Goal: Book appointment/travel/reservation

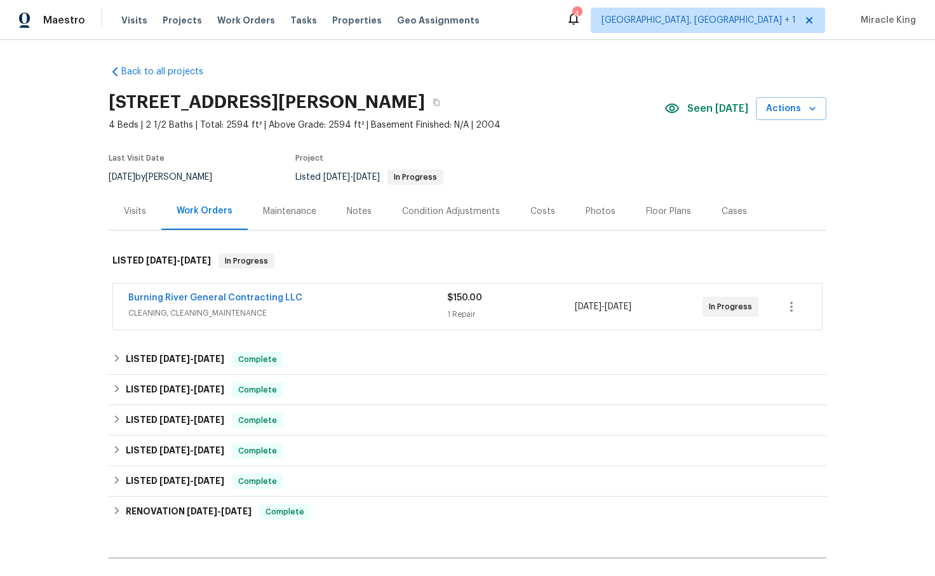
click at [552, 116] on div "[STREET_ADDRESS][PERSON_NAME]" at bounding box center [387, 102] width 556 height 33
click at [136, 201] on div "Visits" at bounding box center [135, 210] width 53 height 37
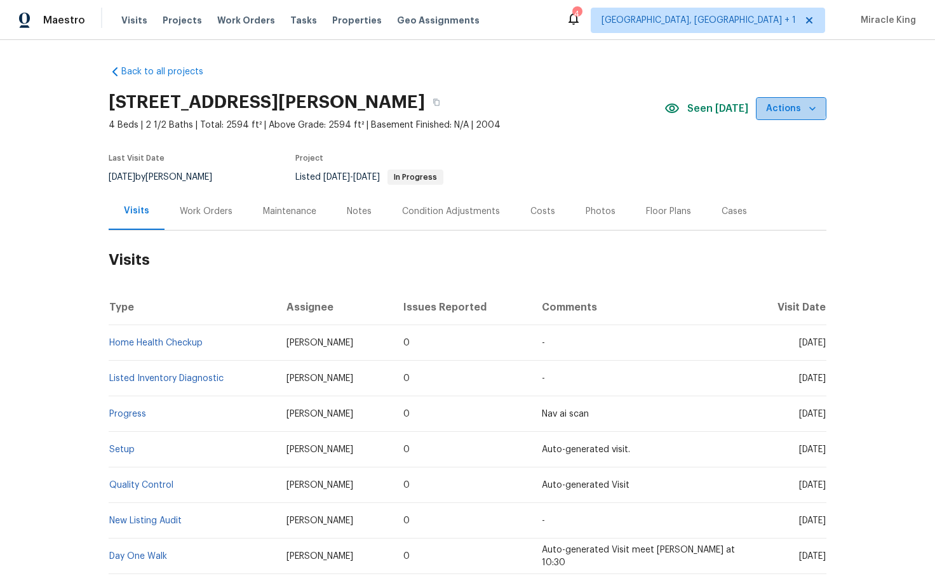
click at [792, 106] on span "Actions" at bounding box center [791, 109] width 50 height 16
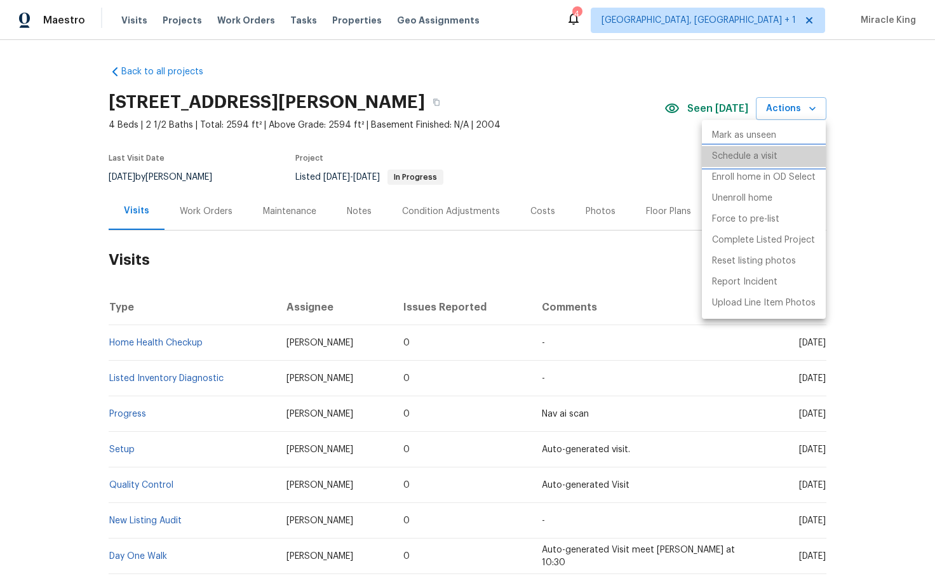
click at [766, 163] on li "Schedule a visit" at bounding box center [764, 156] width 124 height 21
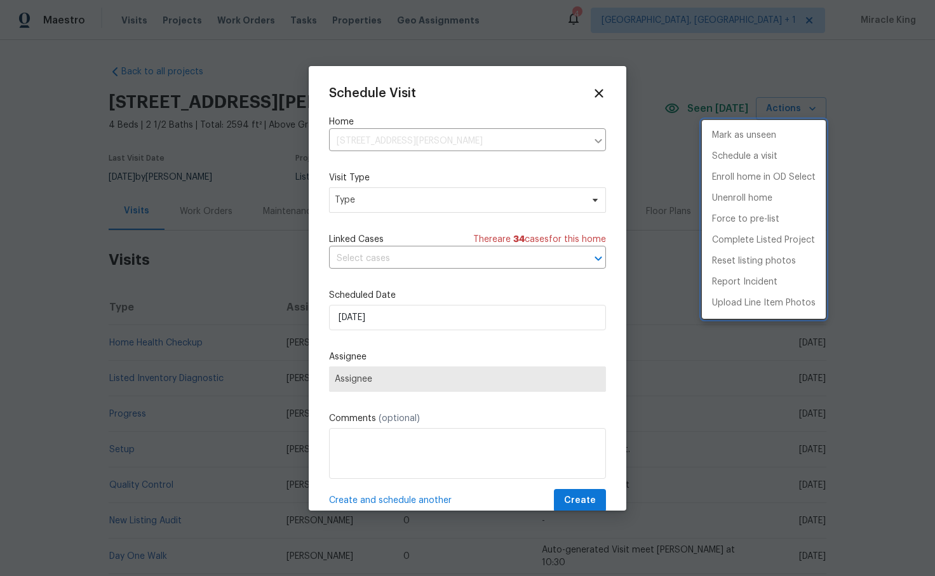
click at [416, 198] on div at bounding box center [467, 288] width 935 height 576
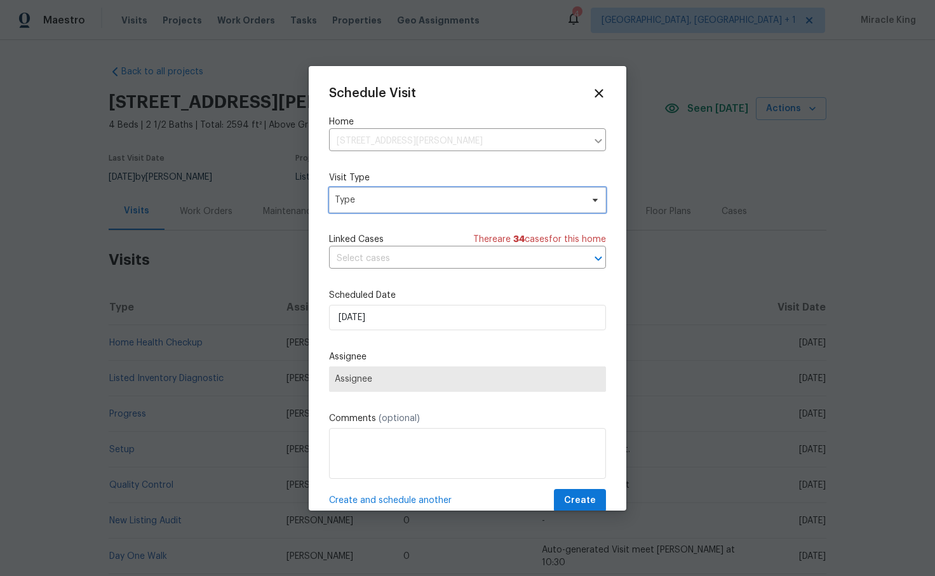
click at [414, 203] on span "Type" at bounding box center [458, 200] width 247 height 13
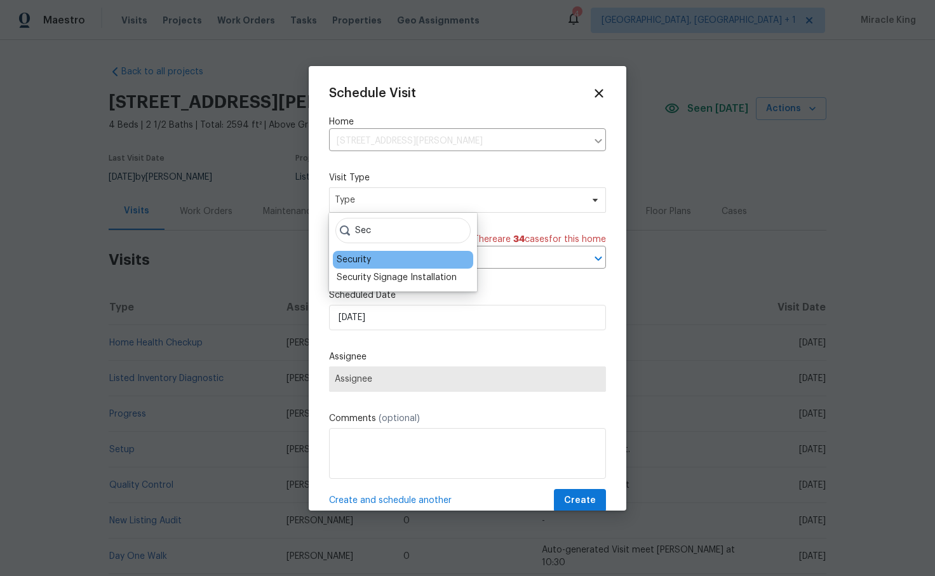
type input "Sec"
click at [375, 260] on div "Security" at bounding box center [403, 260] width 140 height 18
click at [372, 256] on div "Security" at bounding box center [403, 260] width 140 height 18
click at [350, 254] on div "Security" at bounding box center [354, 259] width 34 height 13
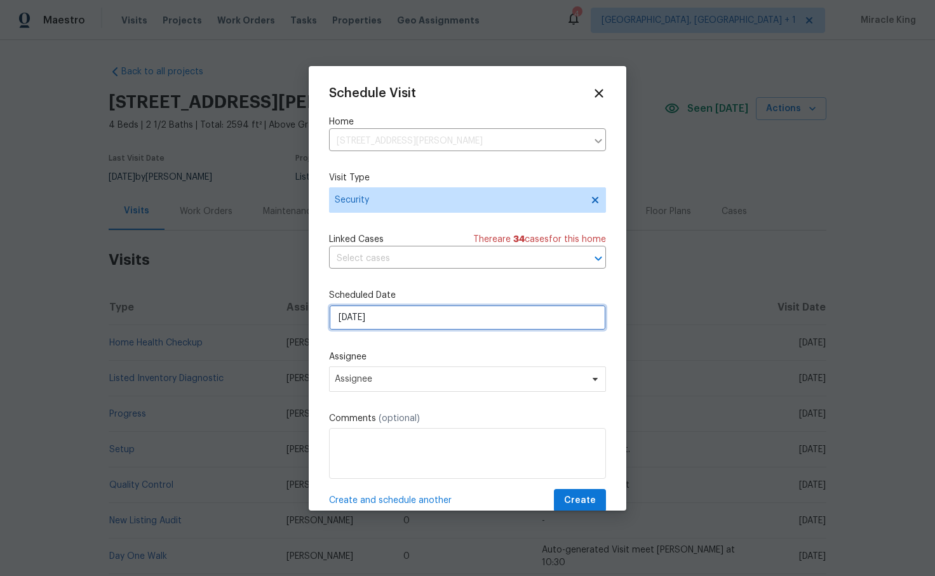
click at [366, 321] on input "[DATE]" at bounding box center [467, 317] width 277 height 25
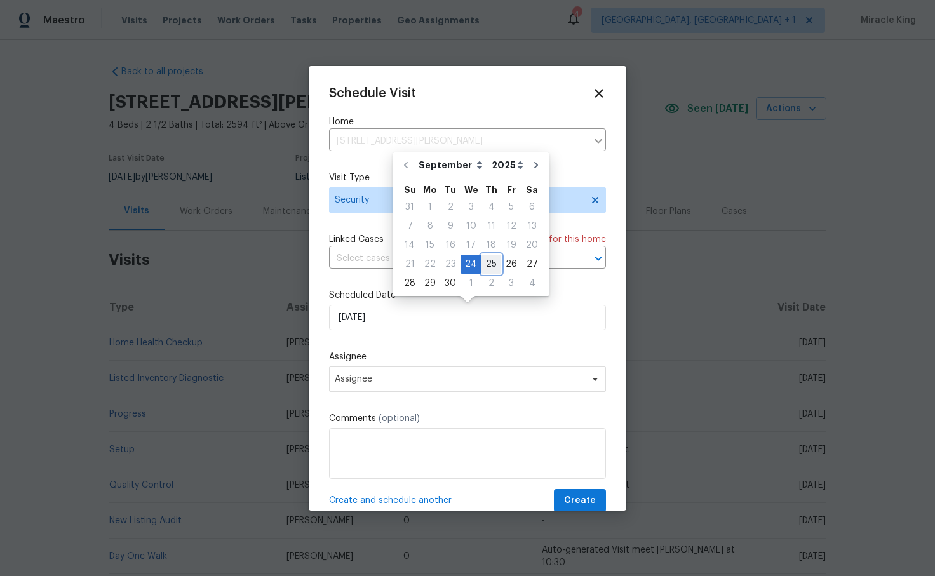
click at [483, 262] on div "25" at bounding box center [492, 264] width 20 height 18
type input "[DATE]"
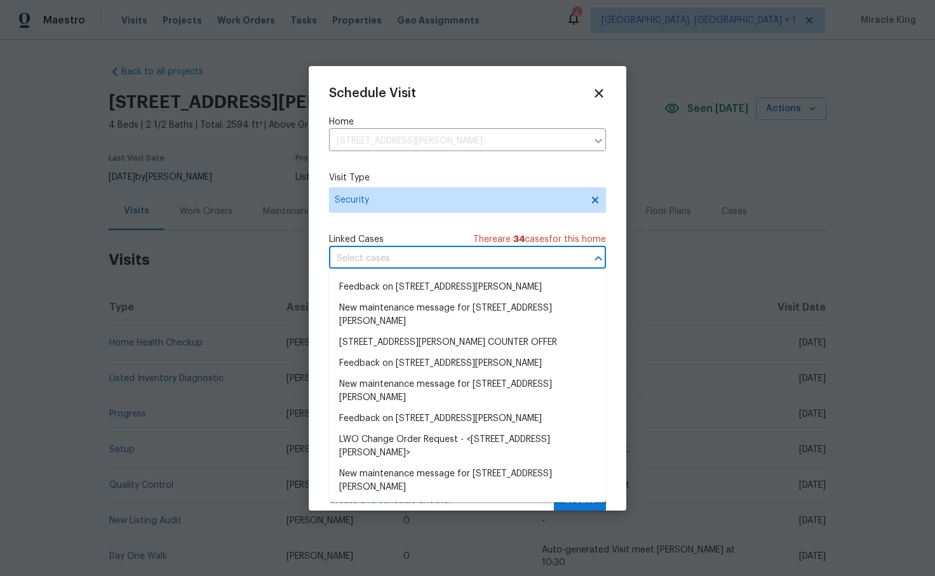
click at [414, 252] on input "text" at bounding box center [449, 259] width 241 height 20
click at [413, 253] on input "text" at bounding box center [449, 259] width 241 height 20
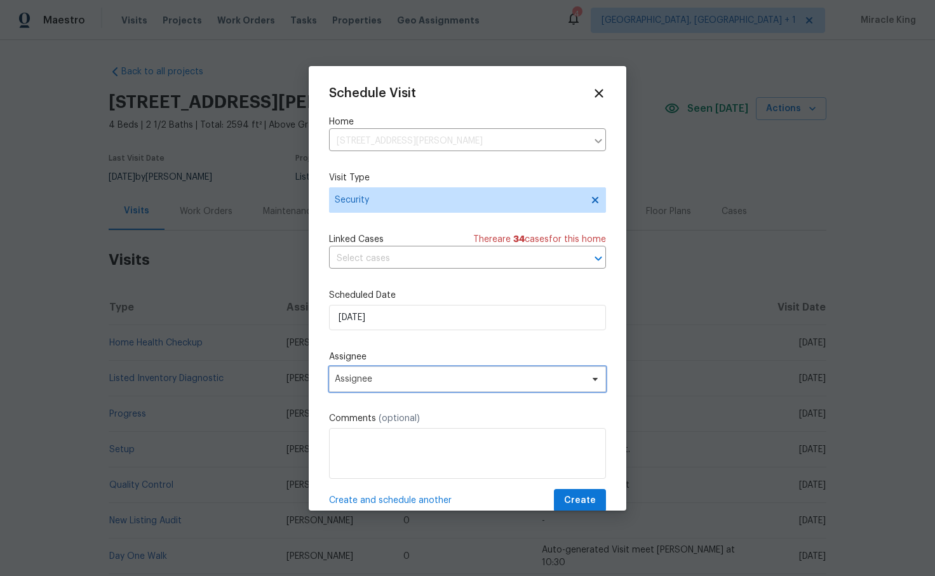
click at [377, 382] on span "Assignee" at bounding box center [459, 379] width 249 height 10
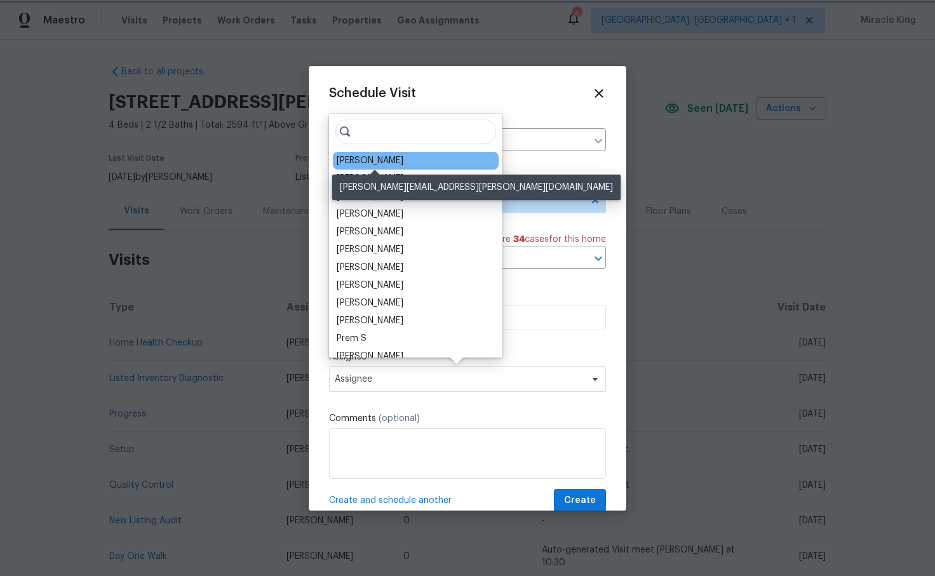
click at [382, 167] on div "[PERSON_NAME]" at bounding box center [416, 161] width 166 height 18
click at [379, 163] on div "[PERSON_NAME]" at bounding box center [370, 160] width 67 height 13
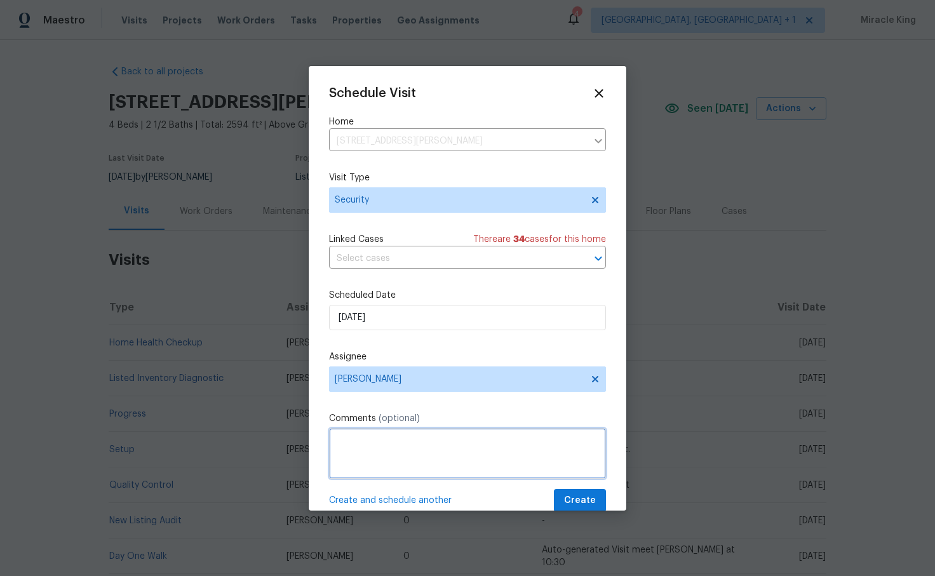
click at [384, 438] on textarea at bounding box center [467, 453] width 277 height 51
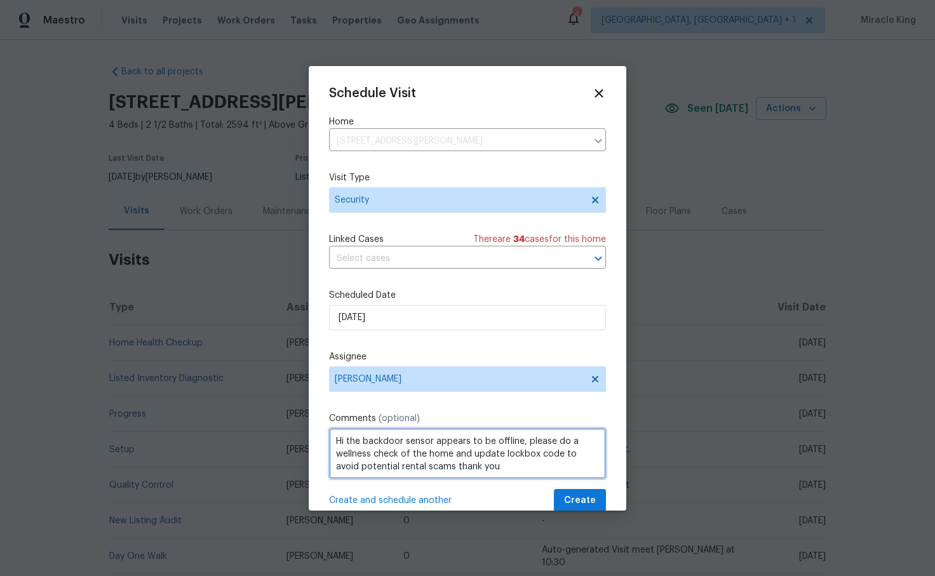
type textarea "Hi the backdoor sensor appears to be offline, please do a wellness check of the…"
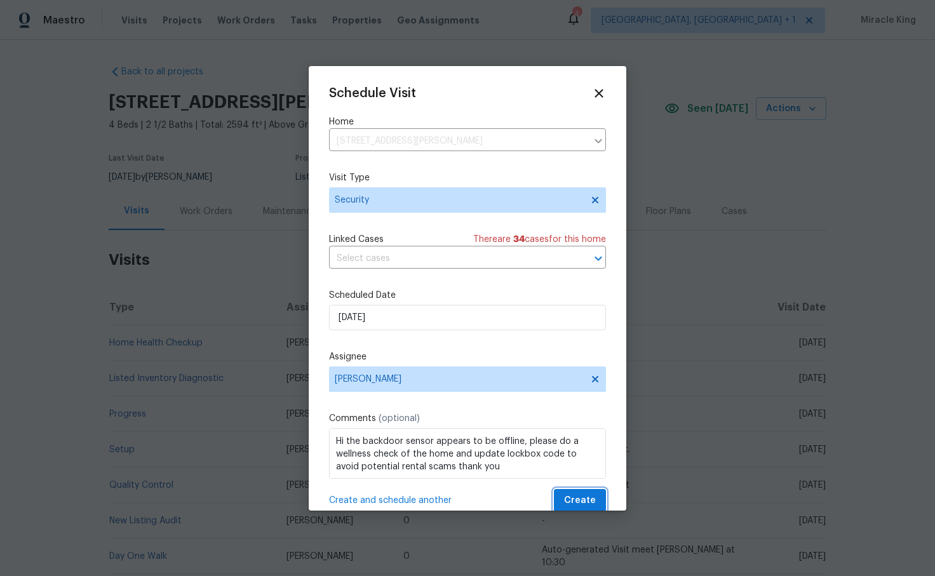
click at [591, 499] on span "Create" at bounding box center [580, 501] width 32 height 16
